Goal: Communication & Community: Participate in discussion

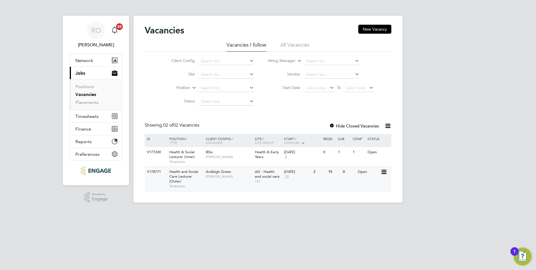
click at [186, 184] on span "Temporary" at bounding box center [186, 186] width 34 height 4
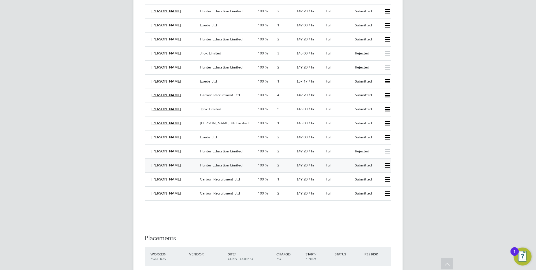
click at [230, 163] on span "Hunter Education Limited" at bounding box center [221, 165] width 43 height 5
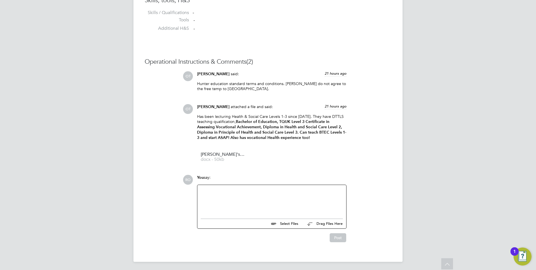
click at [266, 204] on div at bounding box center [272, 200] width 142 height 24
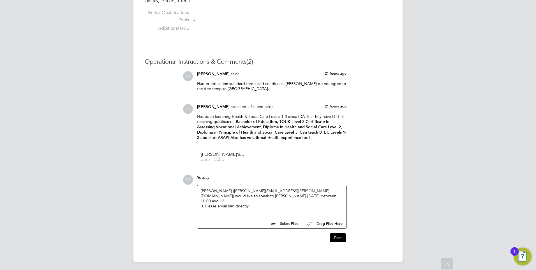
click at [242, 194] on div "[PERSON_NAME] ([PERSON_NAME][EMAIL_ADDRESS][PERSON_NAME][DOMAIN_NAME]) would li…" at bounding box center [272, 200] width 142 height 24
click at [254, 190] on div "[PERSON_NAME] ([PERSON_NAME][EMAIL_ADDRESS][PERSON_NAME][DOMAIN_NAME]) would li…" at bounding box center [272, 200] width 142 height 24
click at [338, 236] on button "Post" at bounding box center [338, 237] width 17 height 9
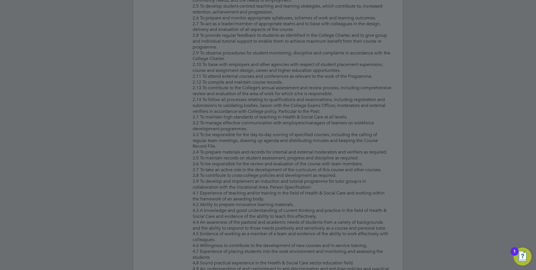
click at [177, 152] on div at bounding box center [268, 135] width 536 height 270
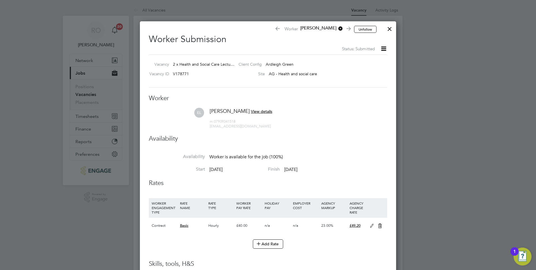
click at [391, 30] on div at bounding box center [390, 27] width 10 height 10
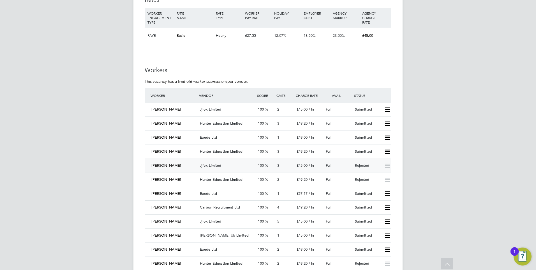
click at [218, 165] on span "Jjfox Limited" at bounding box center [210, 165] width 21 height 5
